Goal: Task Accomplishment & Management: Manage account settings

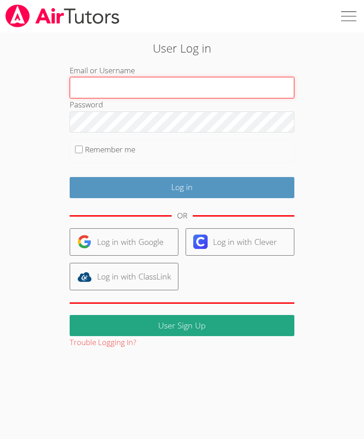
click at [213, 84] on input "Email or Username" at bounding box center [182, 88] width 224 height 22
click at [211, 89] on input "Email or Username" at bounding box center [182, 88] width 224 height 22
type input "Ehays083@gmail.com"
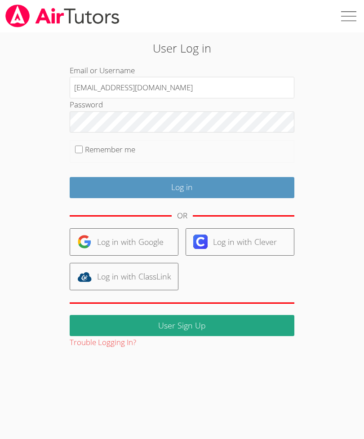
click at [182, 186] on input "Log in" at bounding box center [182, 187] width 224 height 21
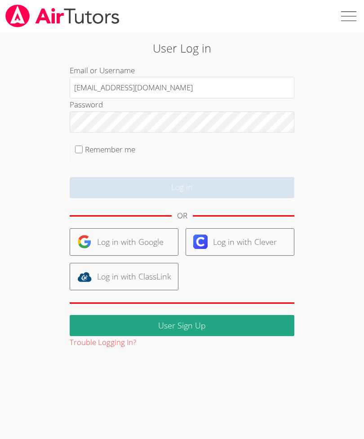
click at [80, 148] on input "Remember me" at bounding box center [79, 149] width 8 height 8
checkbox input "true"
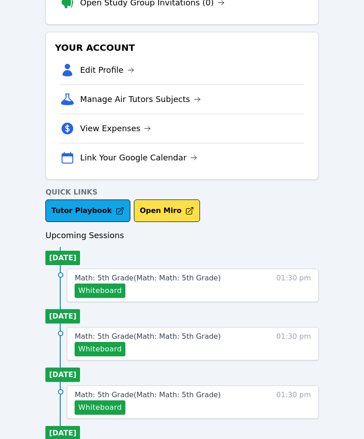
scroll to position [183, 0]
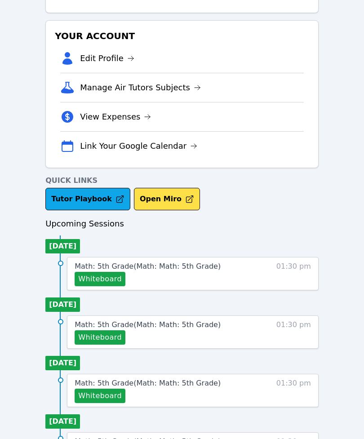
click at [181, 264] on span "Math: 5th Grade ( Math: Math: 5th Grade )" at bounding box center [148, 266] width 146 height 9
